Goal: Task Accomplishment & Management: Use online tool/utility

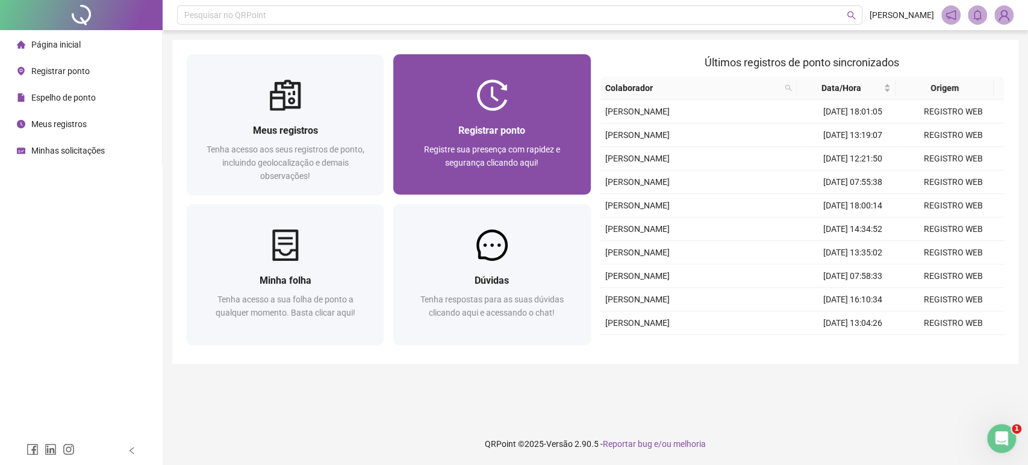
click at [517, 104] on div at bounding box center [491, 94] width 197 height 31
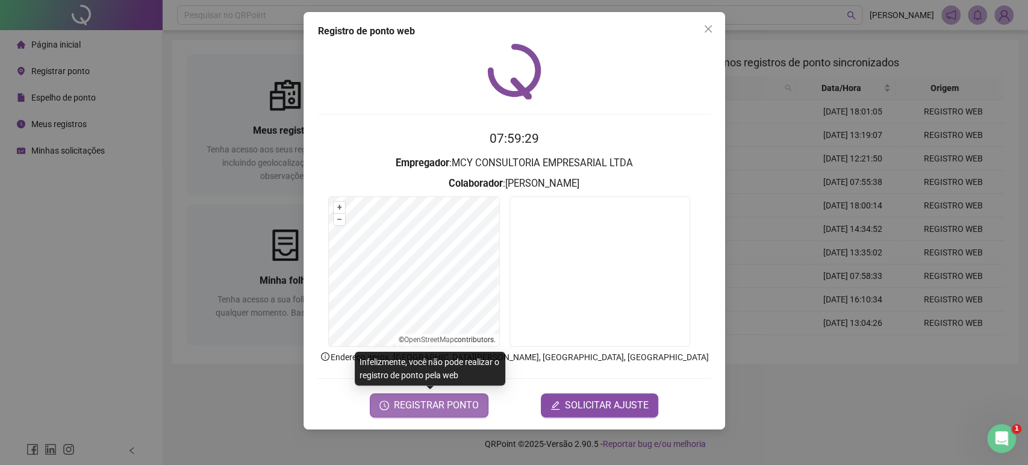
click at [418, 402] on span "REGISTRAR PONTO" at bounding box center [436, 405] width 85 height 14
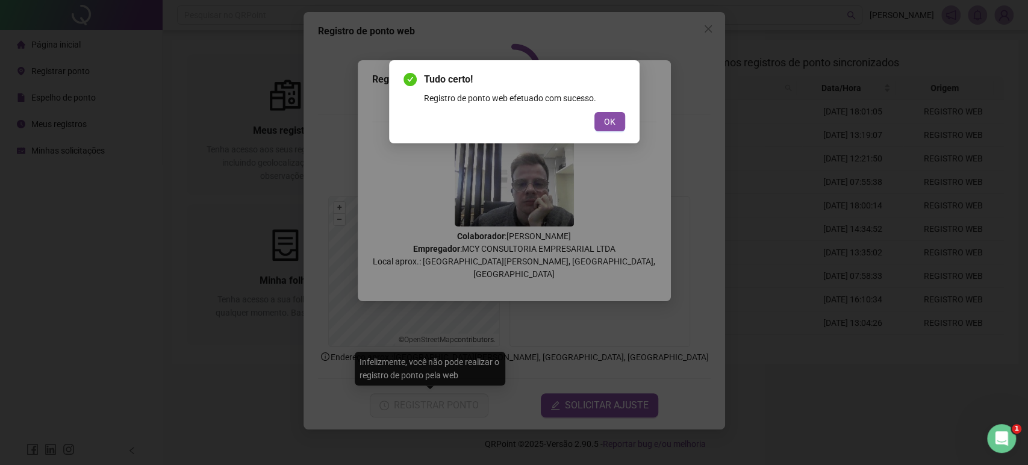
drag, startPoint x: 602, startPoint y: 120, endPoint x: 614, endPoint y: 117, distance: 12.4
click at [602, 120] on button "OK" at bounding box center [609, 121] width 31 height 19
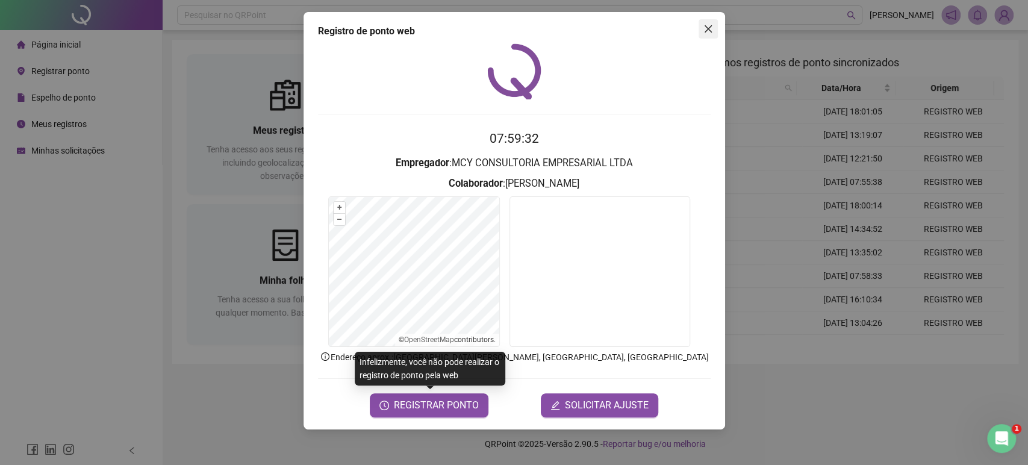
click at [702, 33] on span "Close" at bounding box center [707, 29] width 19 height 10
